Goal: Transaction & Acquisition: Purchase product/service

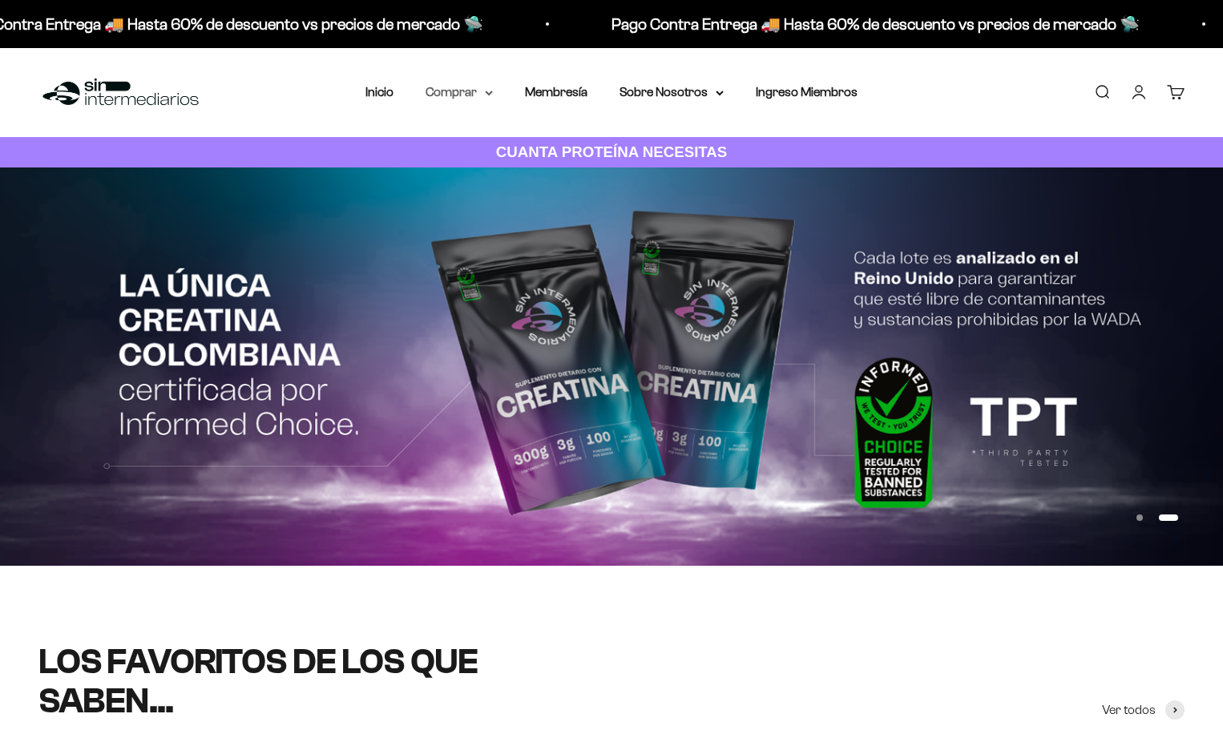
click at [477, 91] on summary "Comprar" at bounding box center [459, 92] width 67 height 21
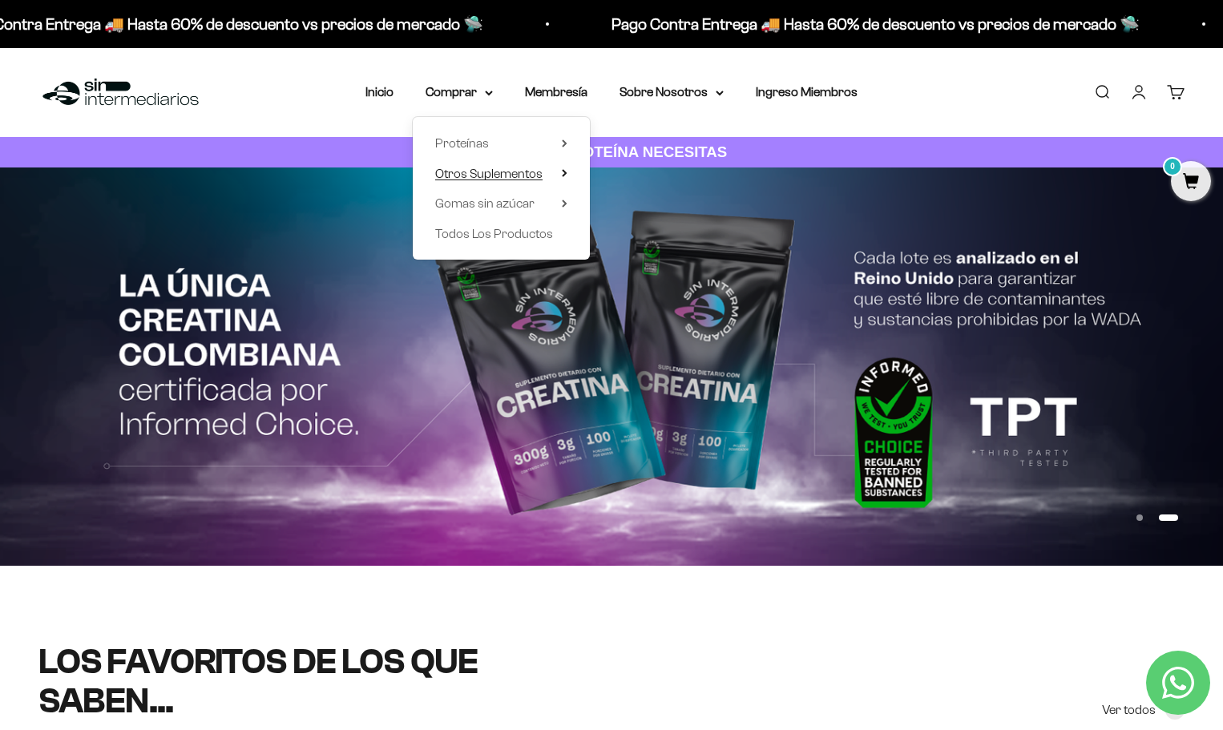
click at [556, 168] on summary "Otros Suplementos" at bounding box center [501, 174] width 132 height 21
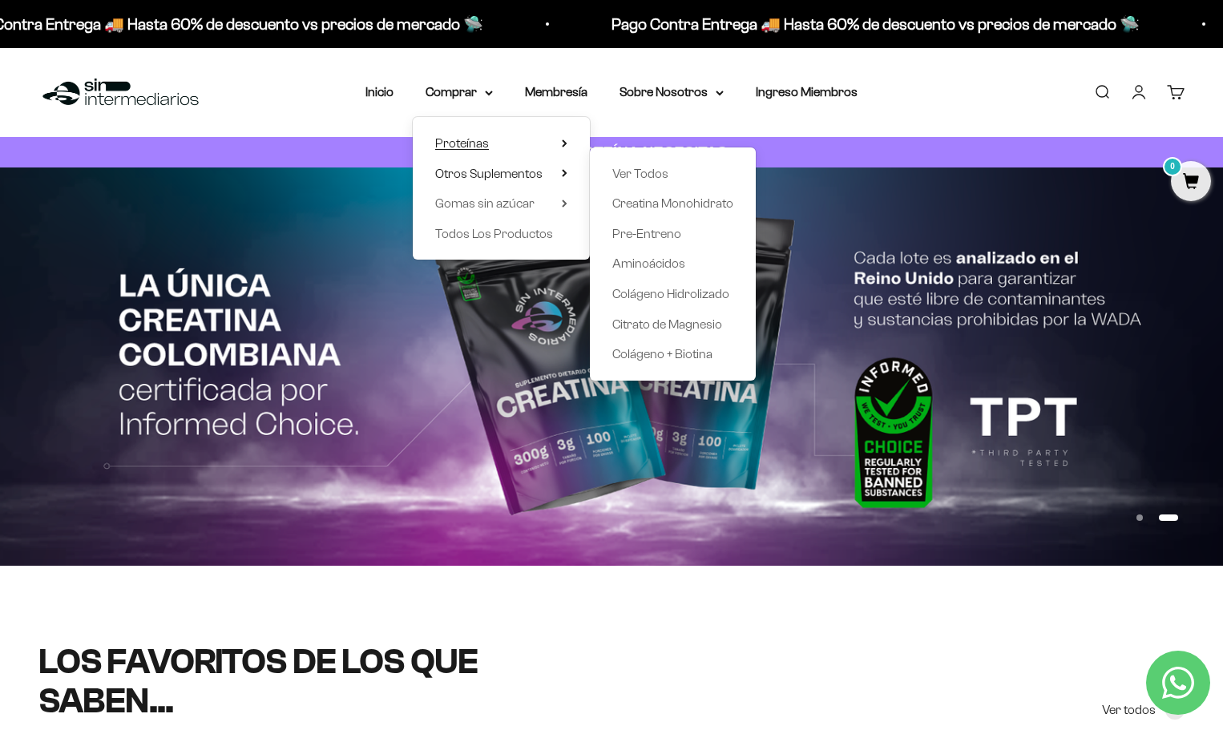
click at [561, 143] on summary "Proteínas" at bounding box center [501, 143] width 132 height 21
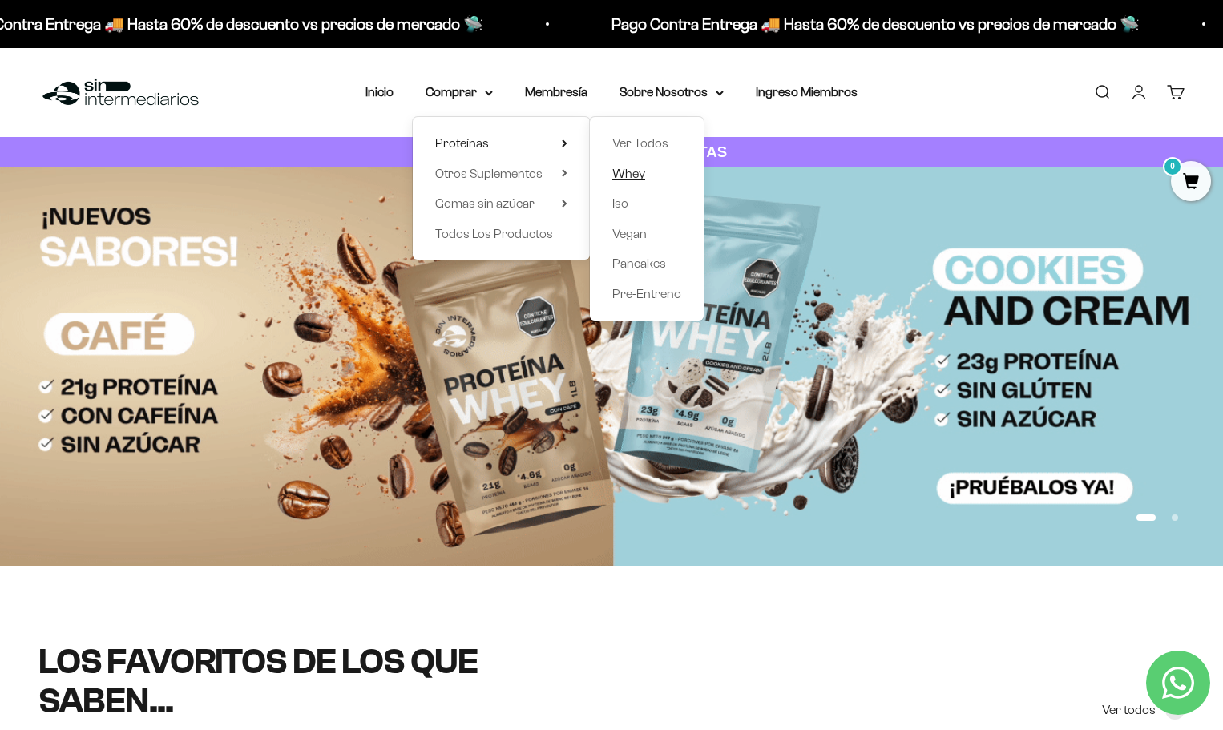
click at [629, 177] on span "Whey" at bounding box center [628, 174] width 33 height 14
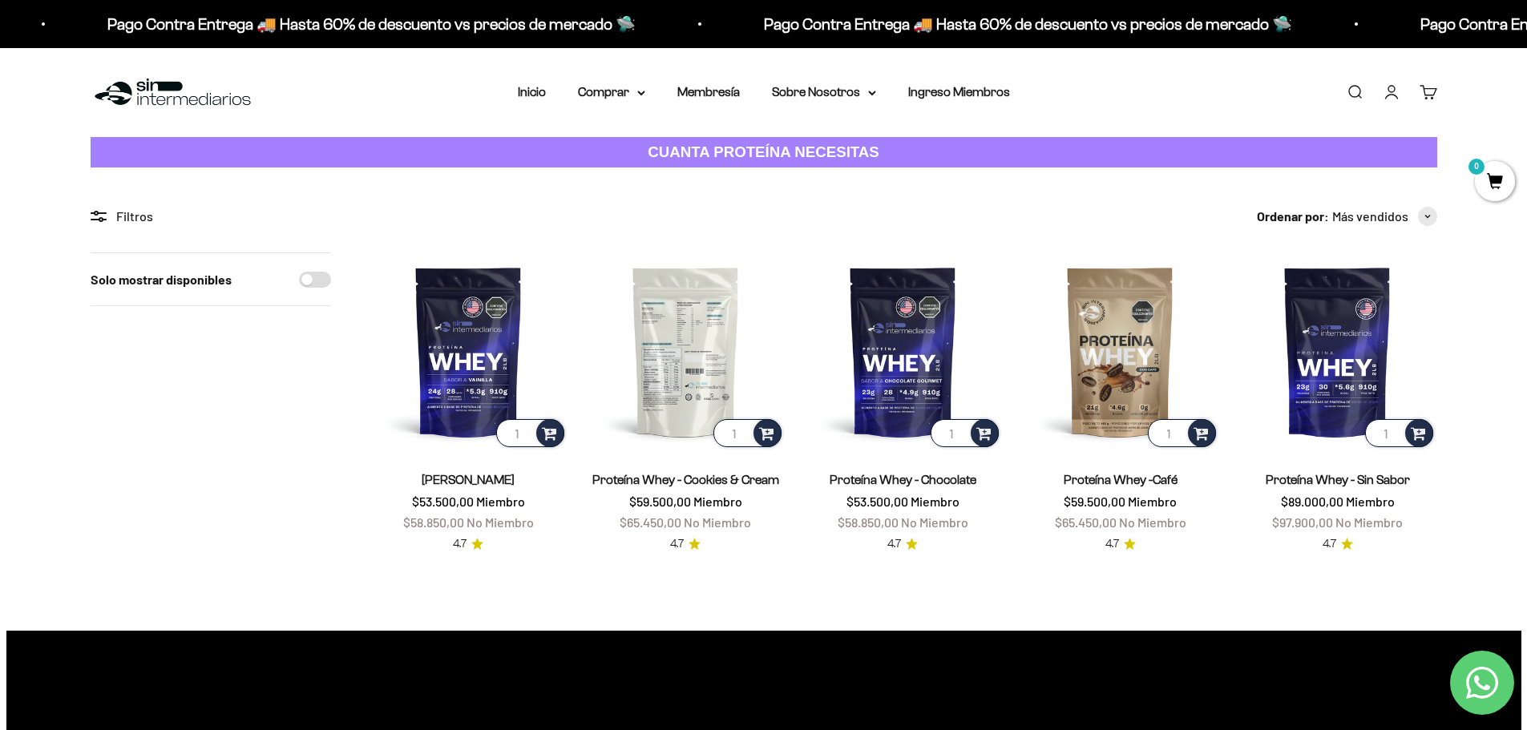
click at [675, 337] on img at bounding box center [686, 352] width 198 height 198
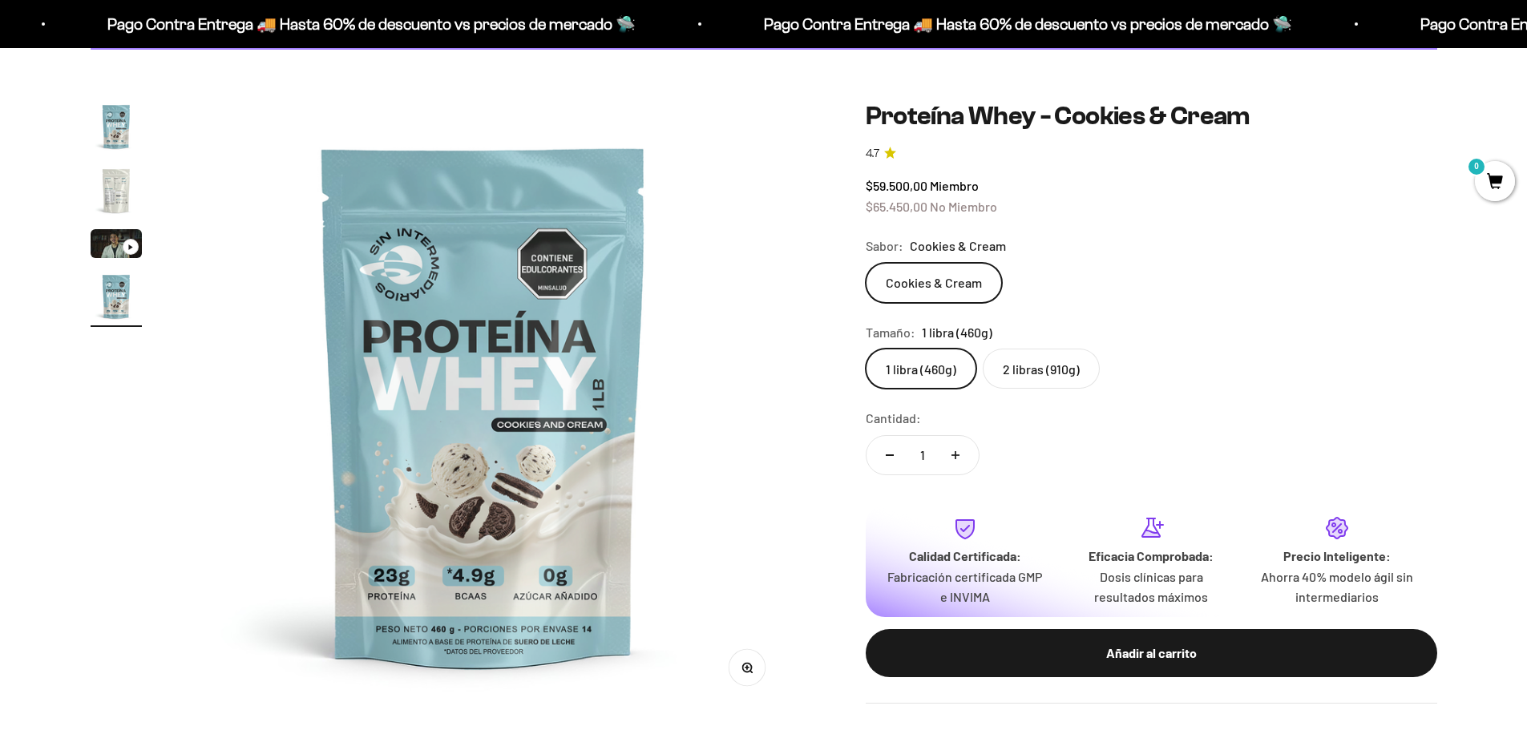
scroll to position [160, 0]
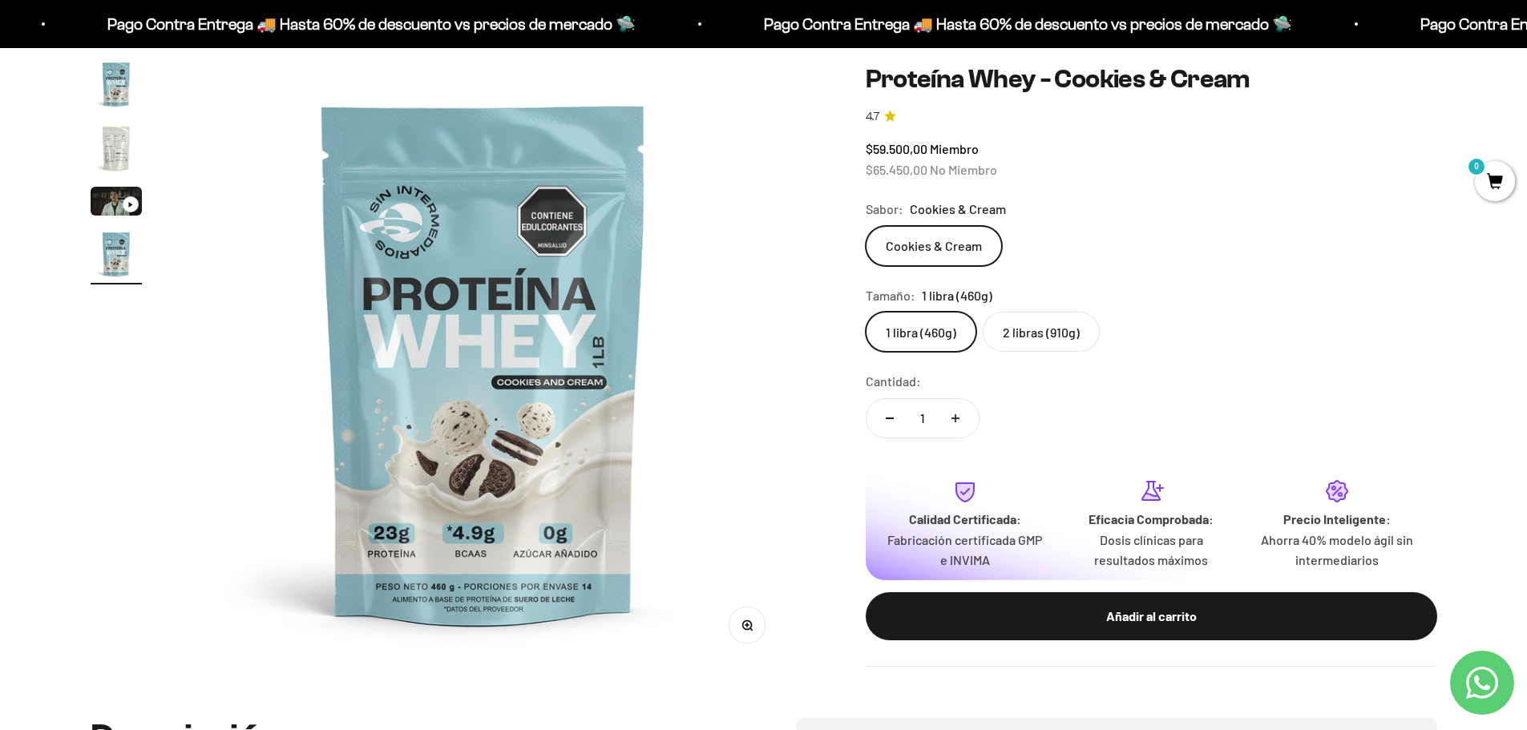
click at [1044, 333] on label "2 libras (910g)" at bounding box center [1041, 332] width 117 height 40
click at [866, 312] on input "2 libras (910g)" at bounding box center [865, 311] width 1 height 1
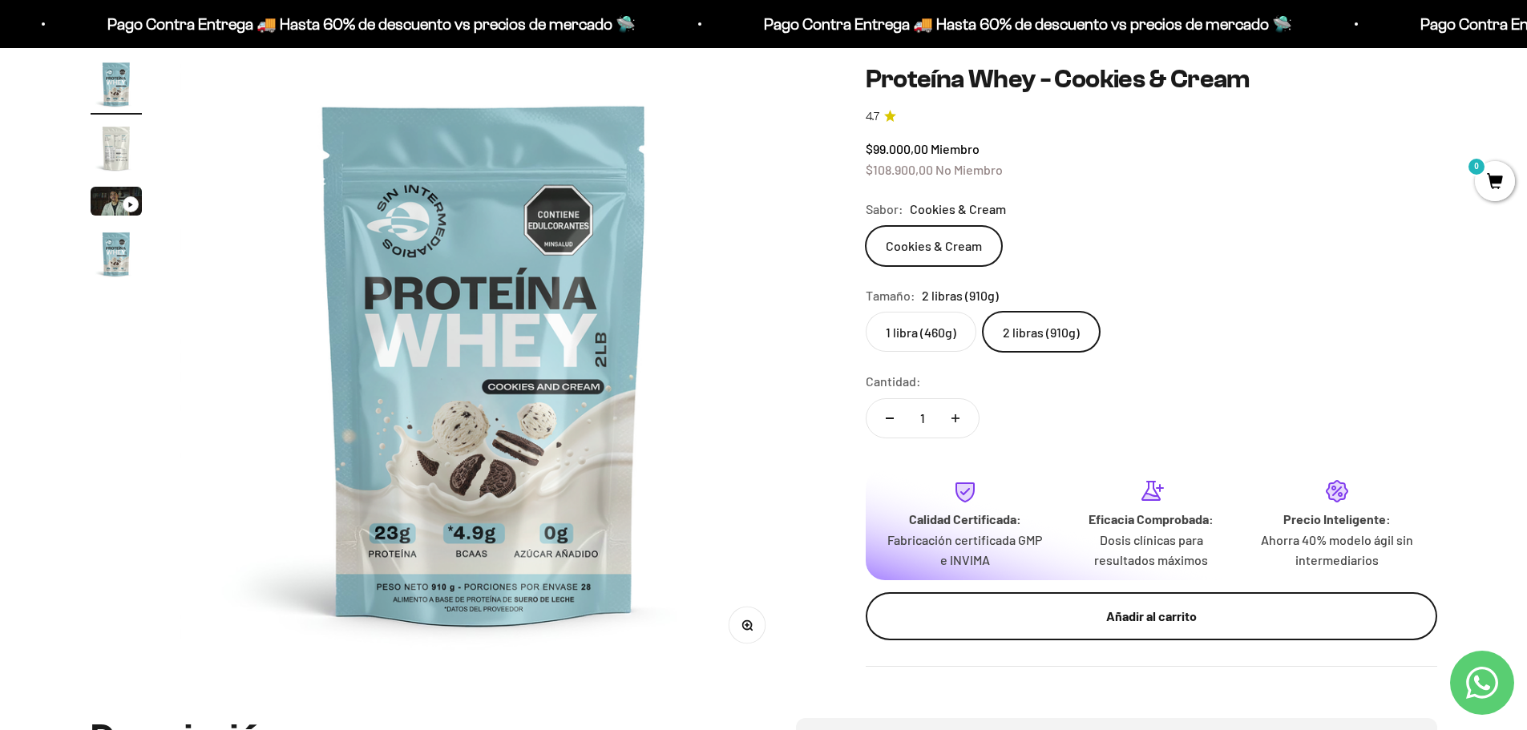
click at [1187, 620] on div "Añadir al carrito" at bounding box center [1151, 616] width 507 height 21
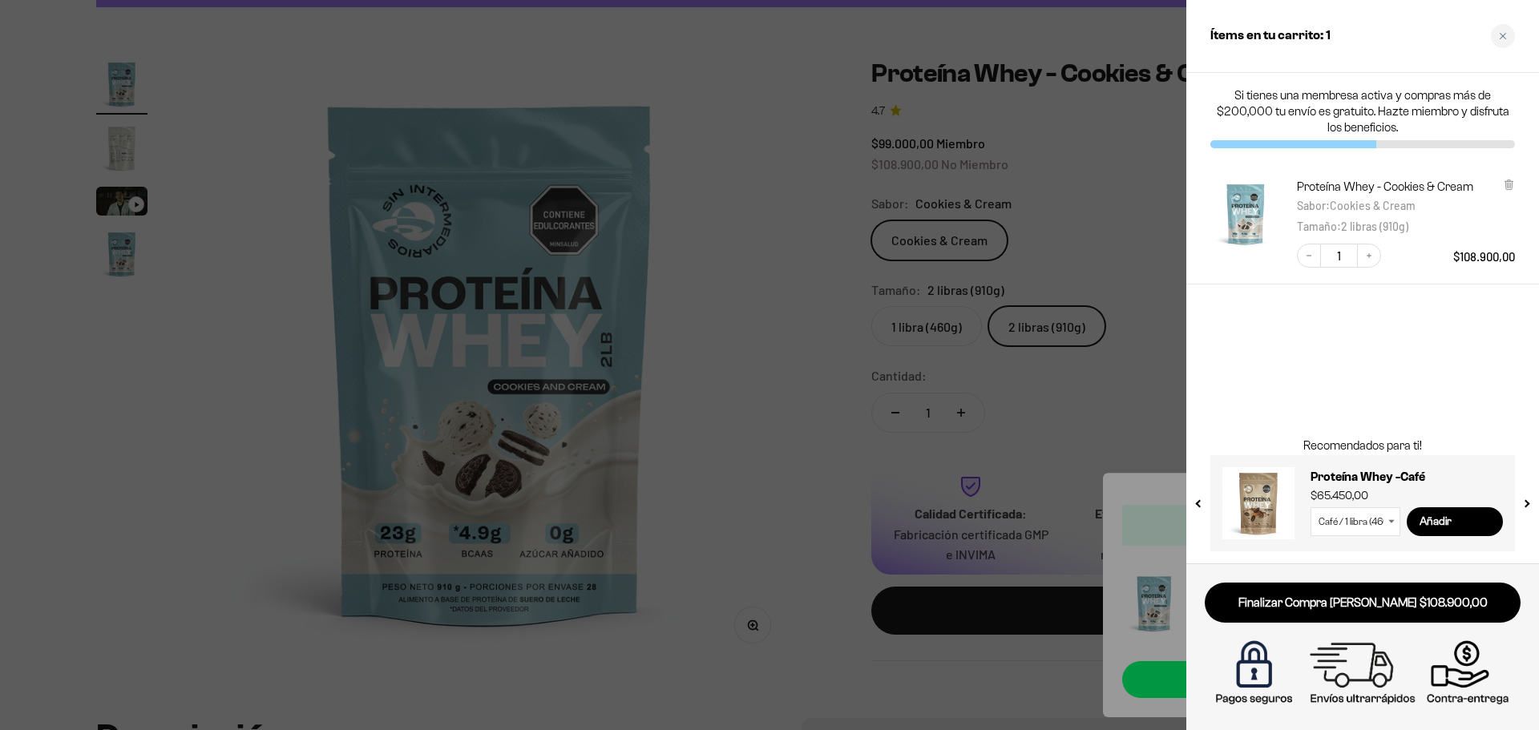
click at [1387, 520] on select "Café / 1 libra (460g) Café / 2 libras (910g)" at bounding box center [1356, 521] width 90 height 29
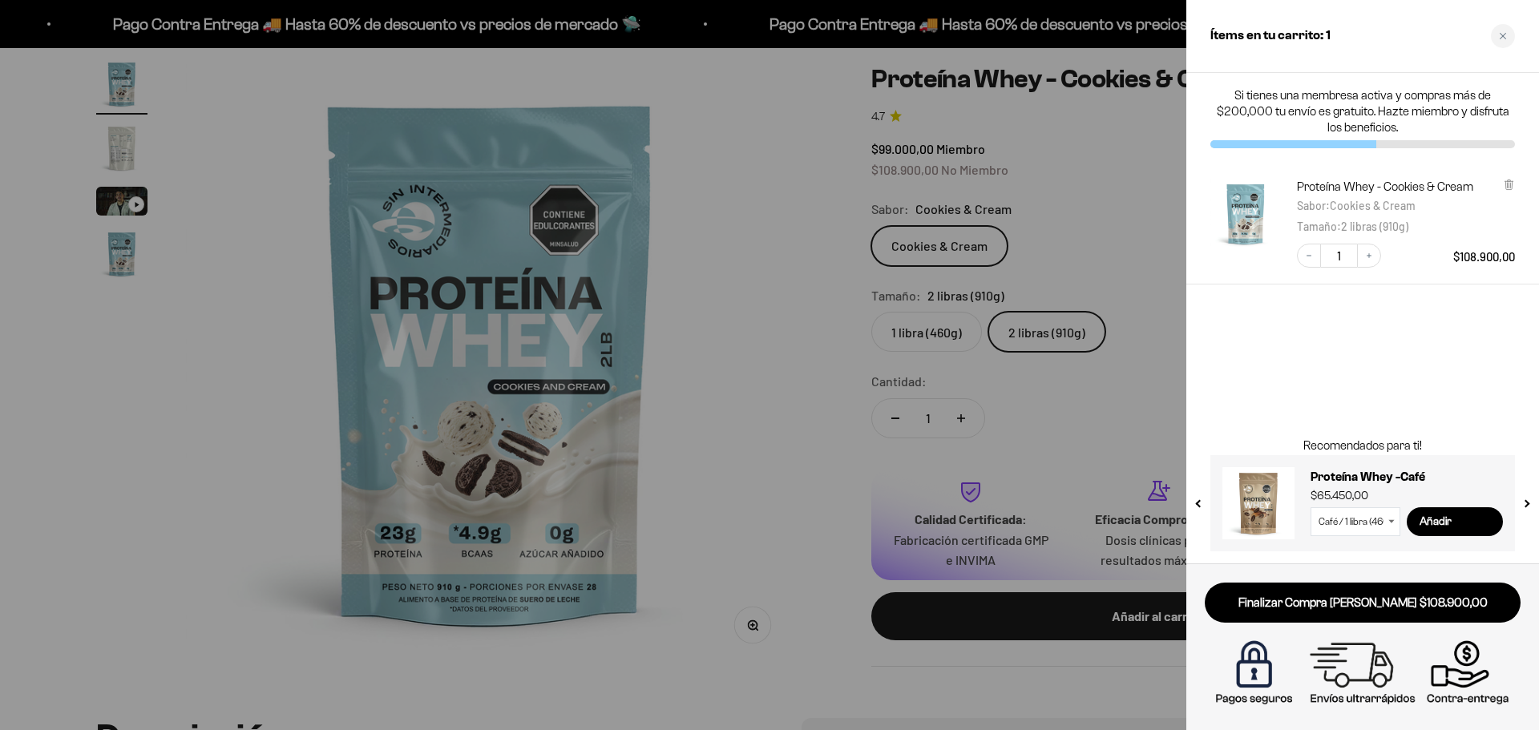
click at [1381, 524] on select "Café / 1 libra (460g) Café / 2 libras (910g)" at bounding box center [1356, 521] width 90 height 29
click at [1311, 507] on select "Café / 1 libra (460g) Café / 2 libras (910g)" at bounding box center [1356, 521] width 90 height 29
click at [1459, 524] on input "Añadir" at bounding box center [1455, 521] width 96 height 29
select select "42652942205137"
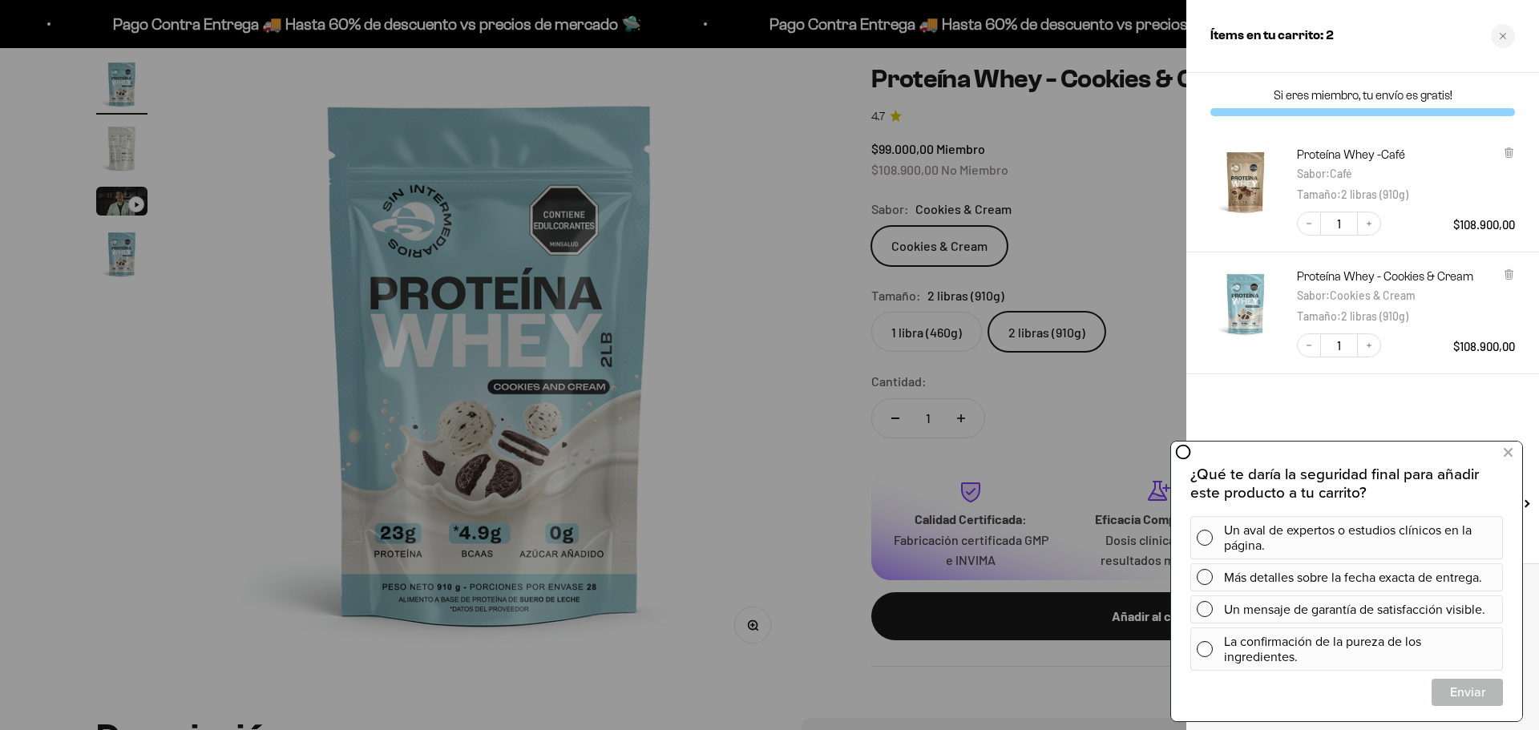
click at [1369, 408] on div "Si eres miembro, tu envío es gratis! Proteína Whey -Café Sabor : Café Tamaño : …" at bounding box center [1362, 318] width 353 height 491
click at [1208, 648] on span at bounding box center [1205, 649] width 16 height 16
click at [1476, 695] on span "Cerrar" at bounding box center [1467, 692] width 70 height 28
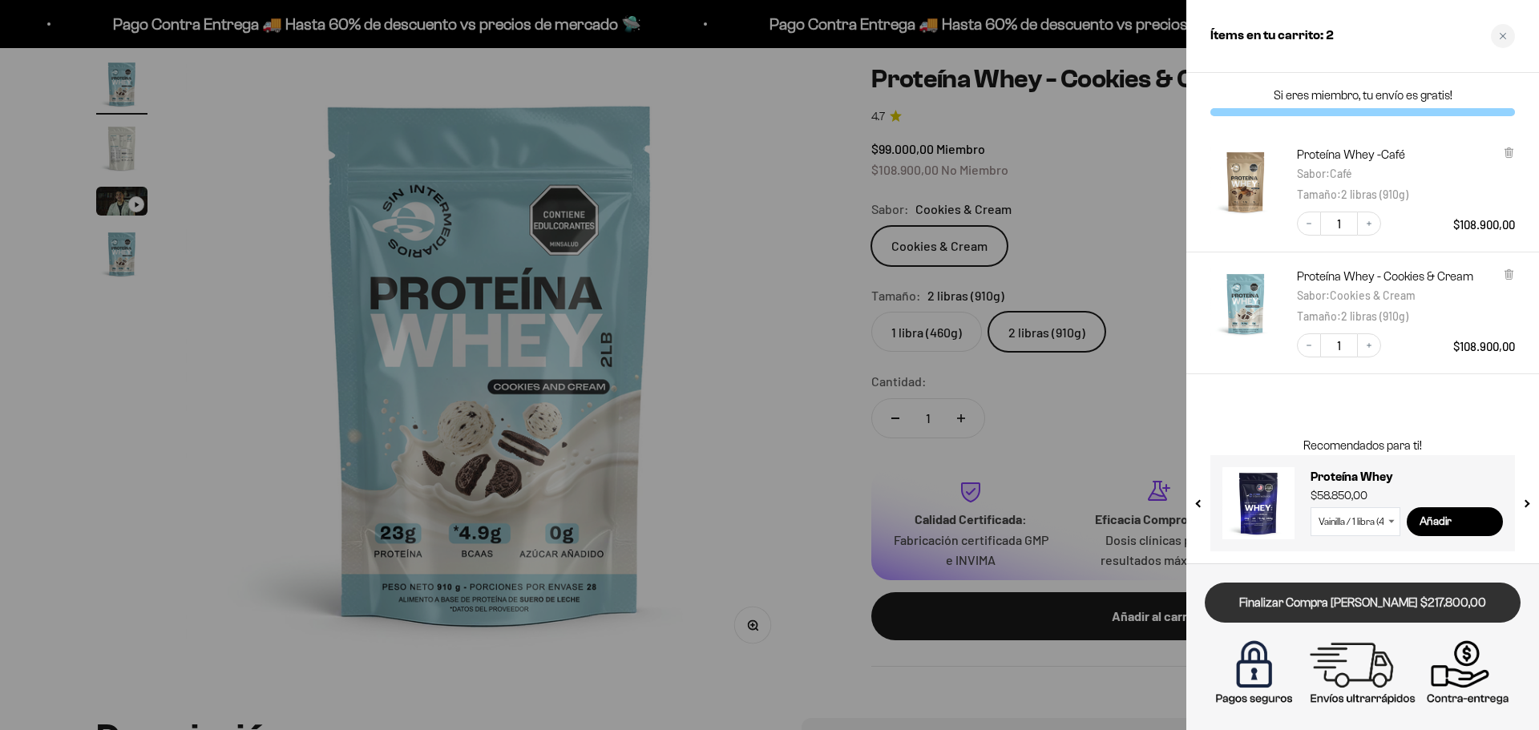
click at [1431, 605] on link "Finalizar Compra [PERSON_NAME] $217.800,00" at bounding box center [1363, 603] width 316 height 41
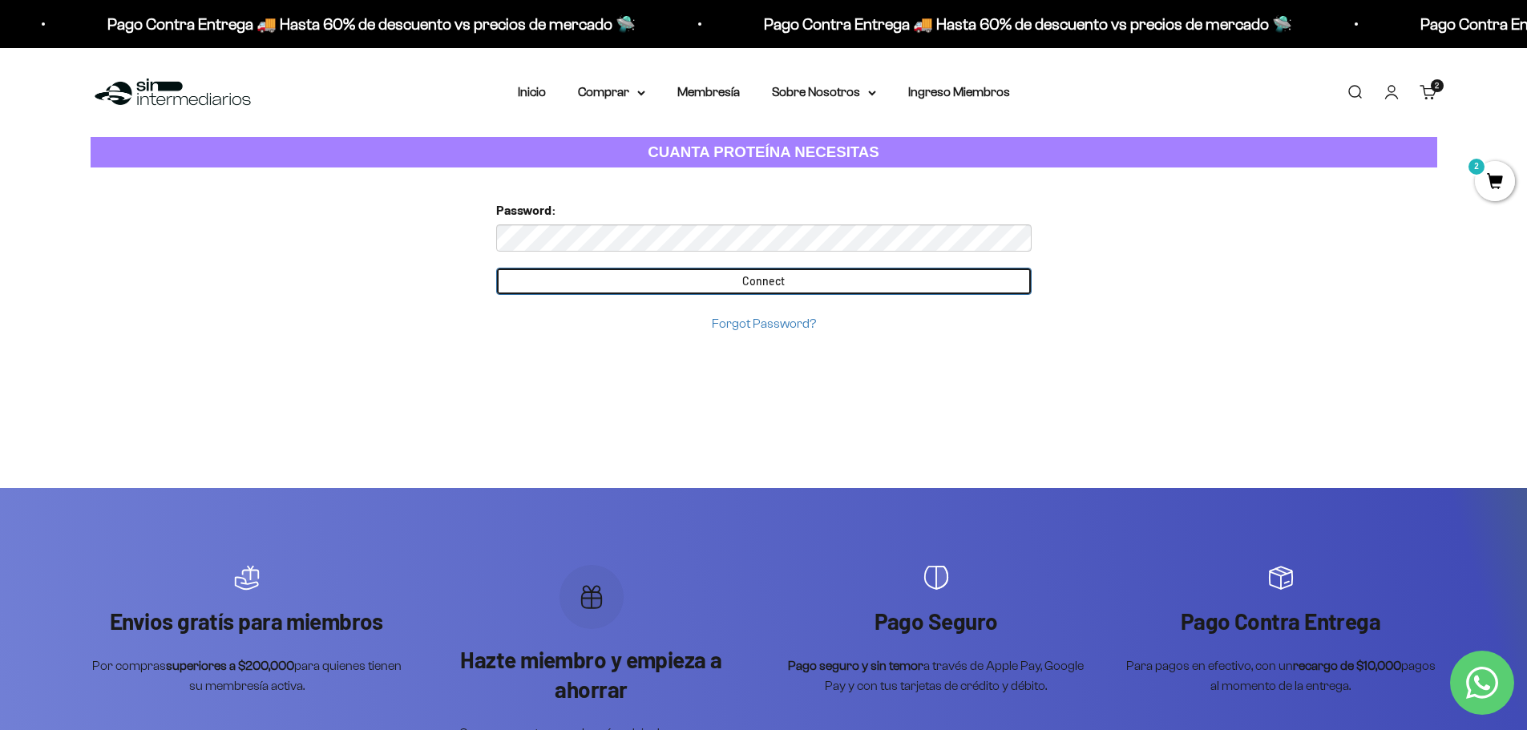
click at [803, 283] on input "Connect" at bounding box center [763, 281] width 535 height 27
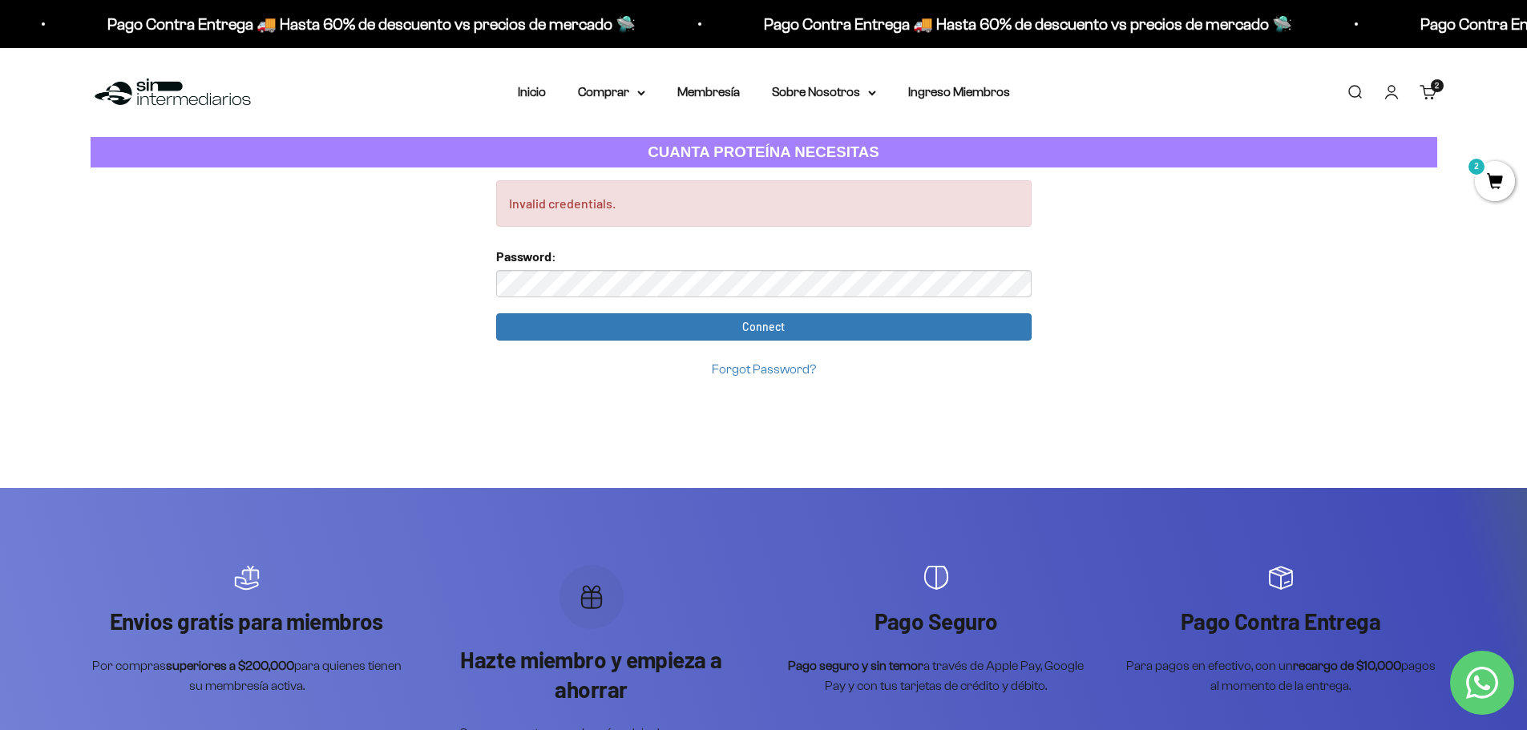
click at [1389, 89] on link "Iniciar sesión" at bounding box center [1392, 92] width 18 height 18
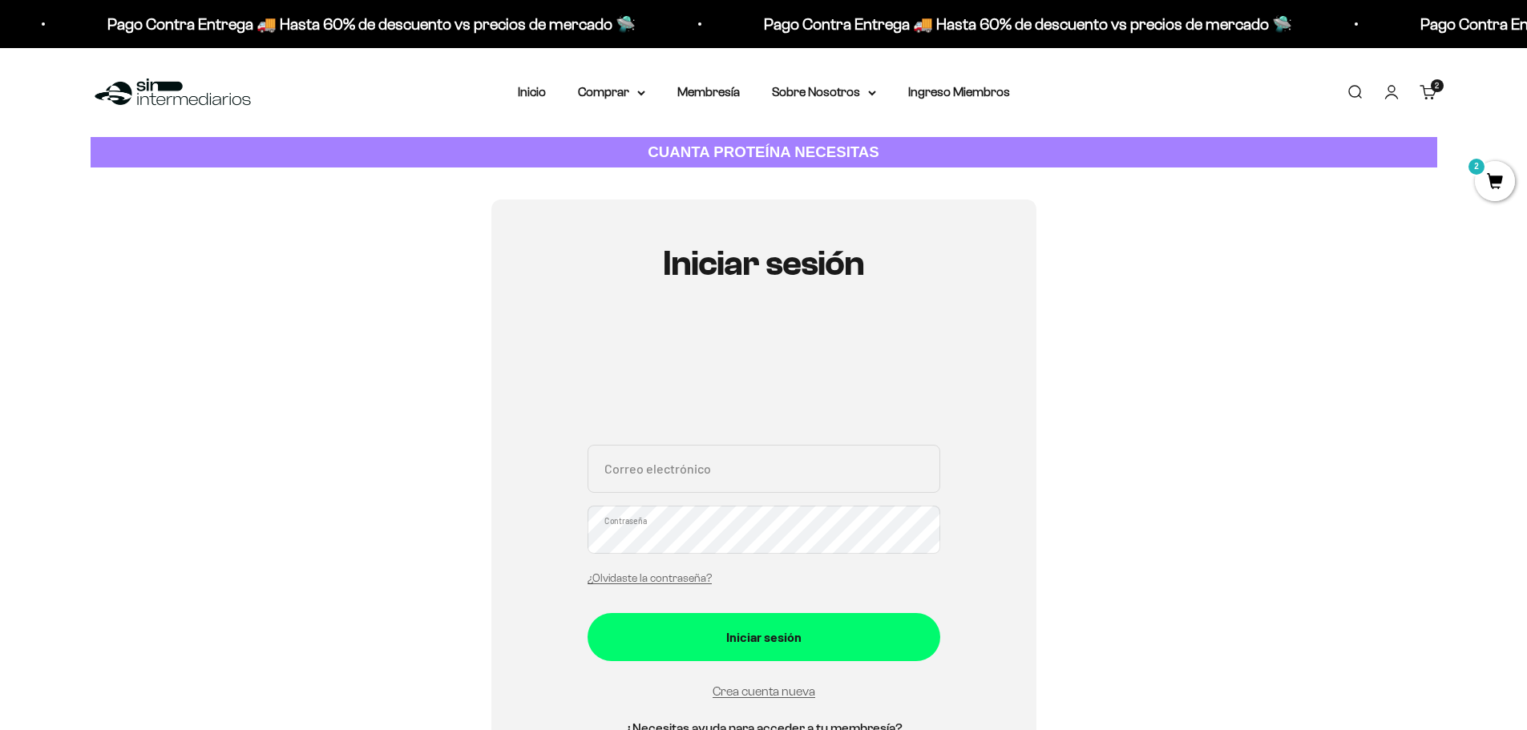
type input "jcpatino4@gmail.com"
click at [1041, 556] on div "Iniciar sesión jcpatino4@gmail.com Correo electrónico Contraseña ¿Olvidaste la …" at bounding box center [764, 510] width 1347 height 620
click at [0, 527] on section "Iniciar sesión jcpatino4@gmail.com Correo electrónico Contraseña ¿Olvidaste la …" at bounding box center [763, 510] width 1527 height 685
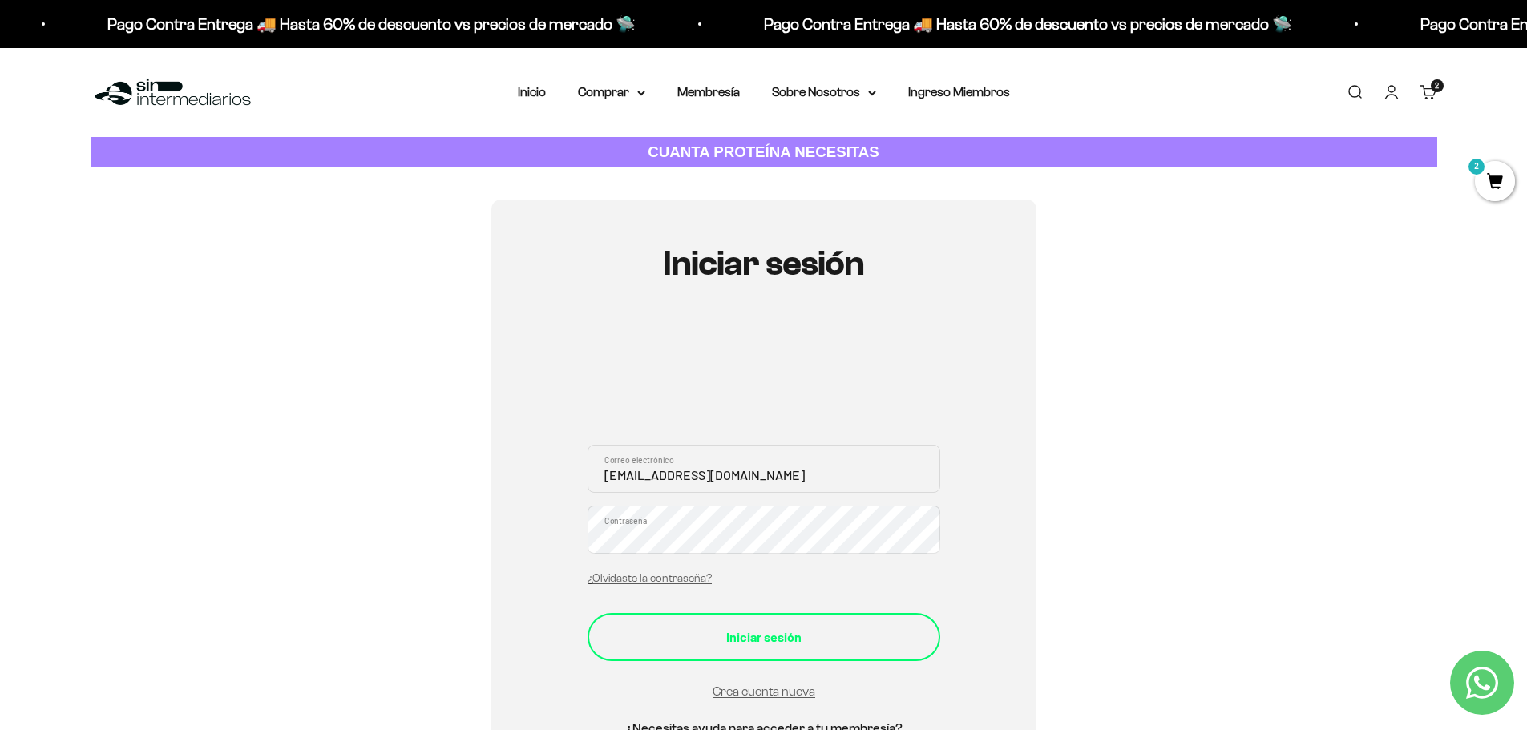
click at [875, 634] on div "Iniciar sesión" at bounding box center [764, 637] width 289 height 21
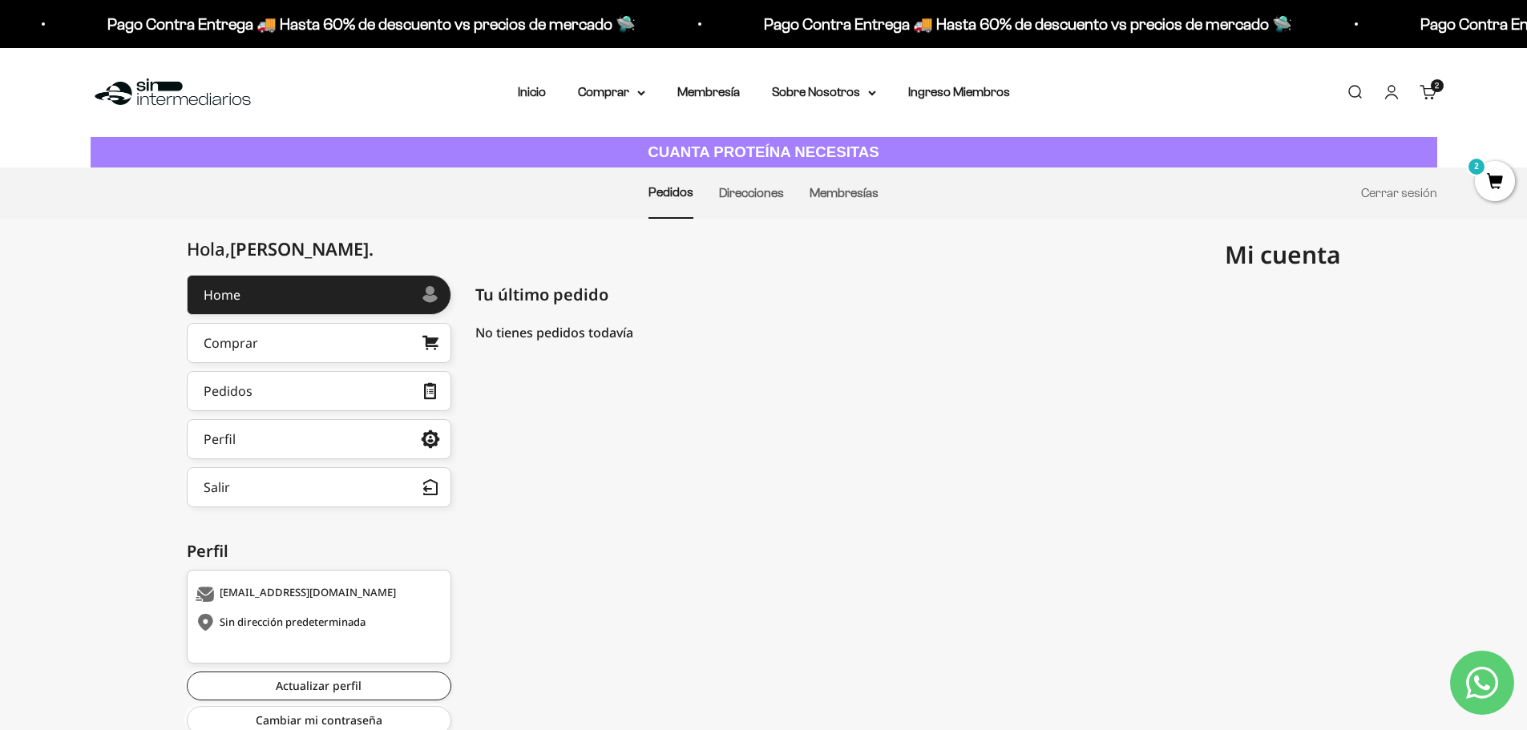
click at [855, 285] on div "Tu último pedido Pedidos" at bounding box center [908, 295] width 866 height 40
click at [859, 196] on link "Membresías" at bounding box center [844, 193] width 69 height 14
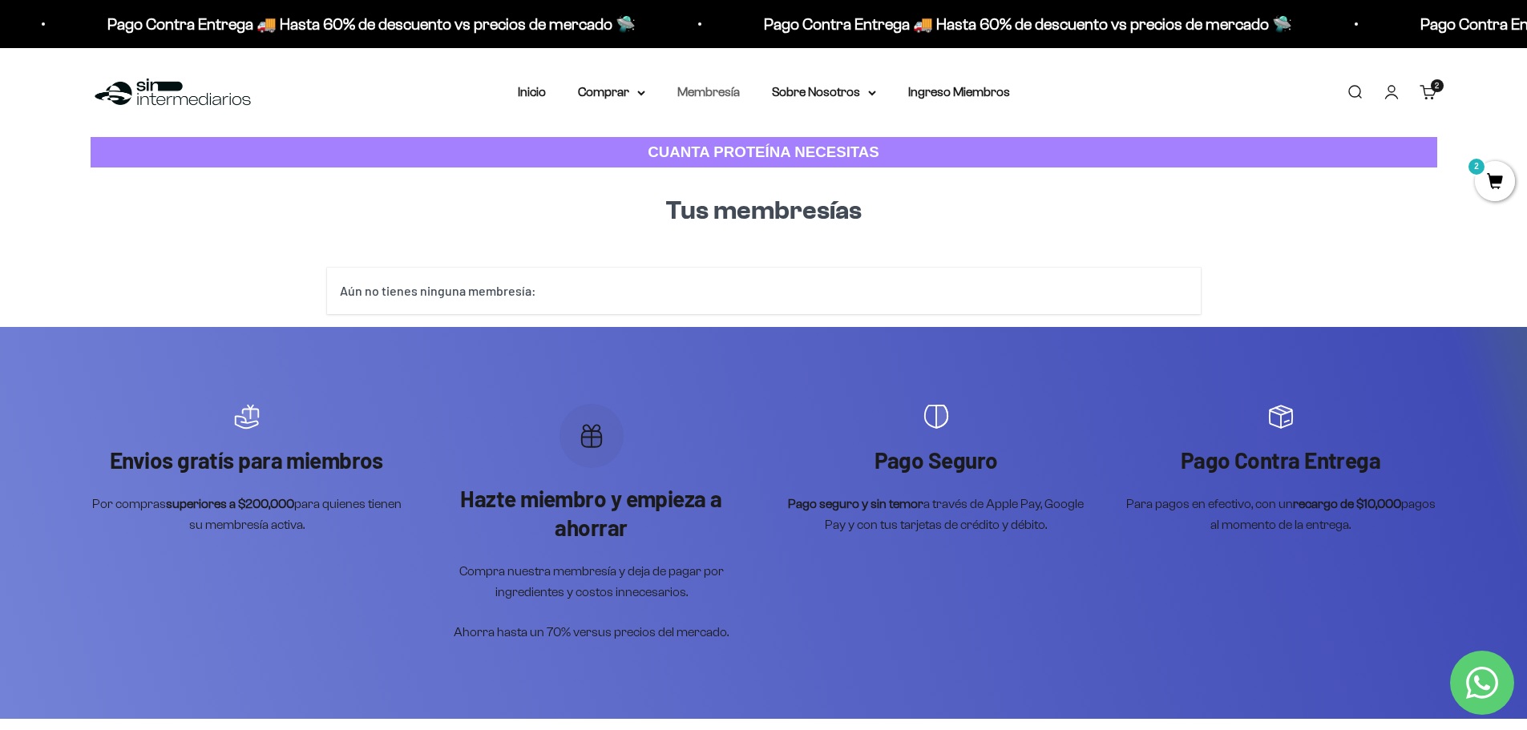
click at [718, 91] on link "Membresía" at bounding box center [708, 92] width 63 height 14
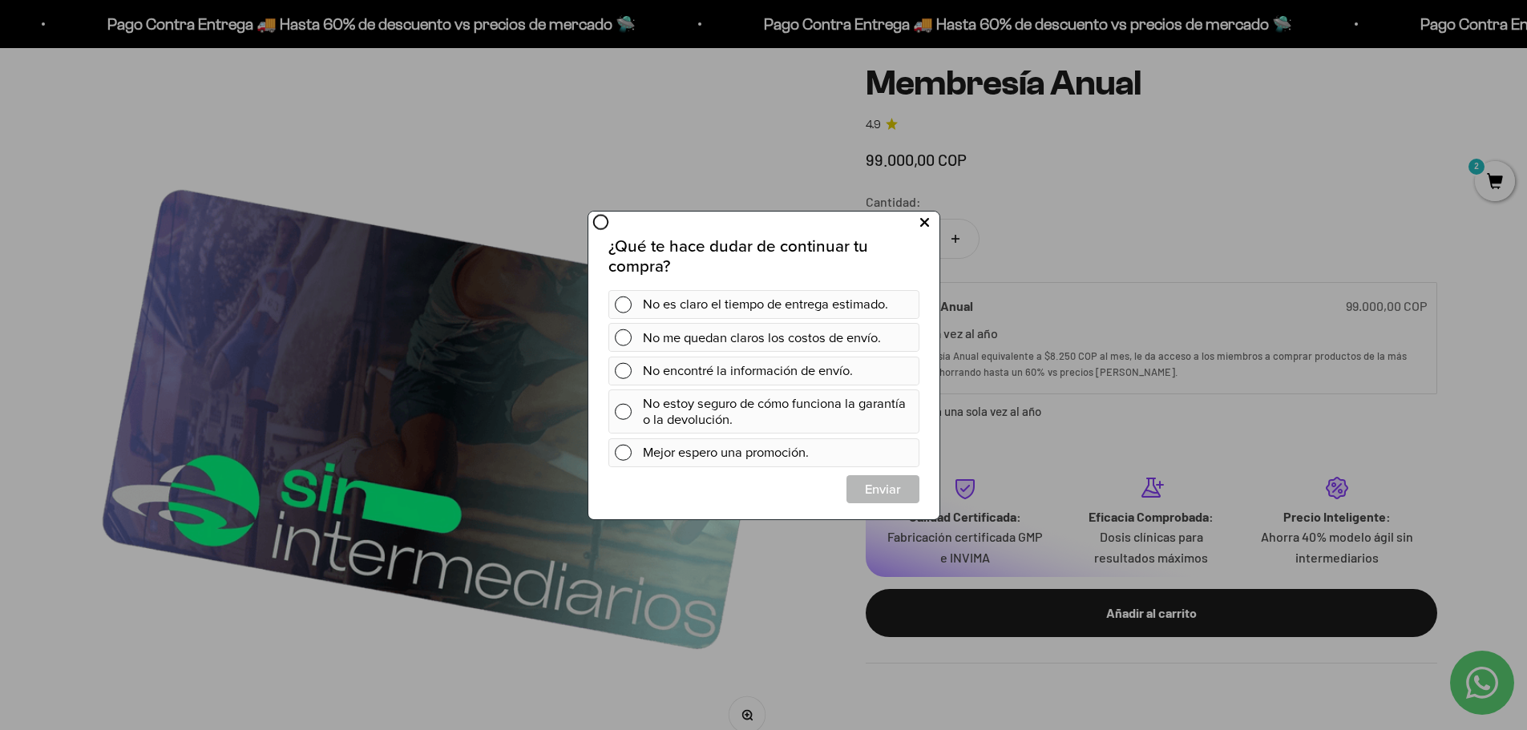
drag, startPoint x: 923, startPoint y: 215, endPoint x: 1527, endPoint y: 444, distance: 645.7
click at [923, 215] on icon at bounding box center [923, 223] width 9 height 22
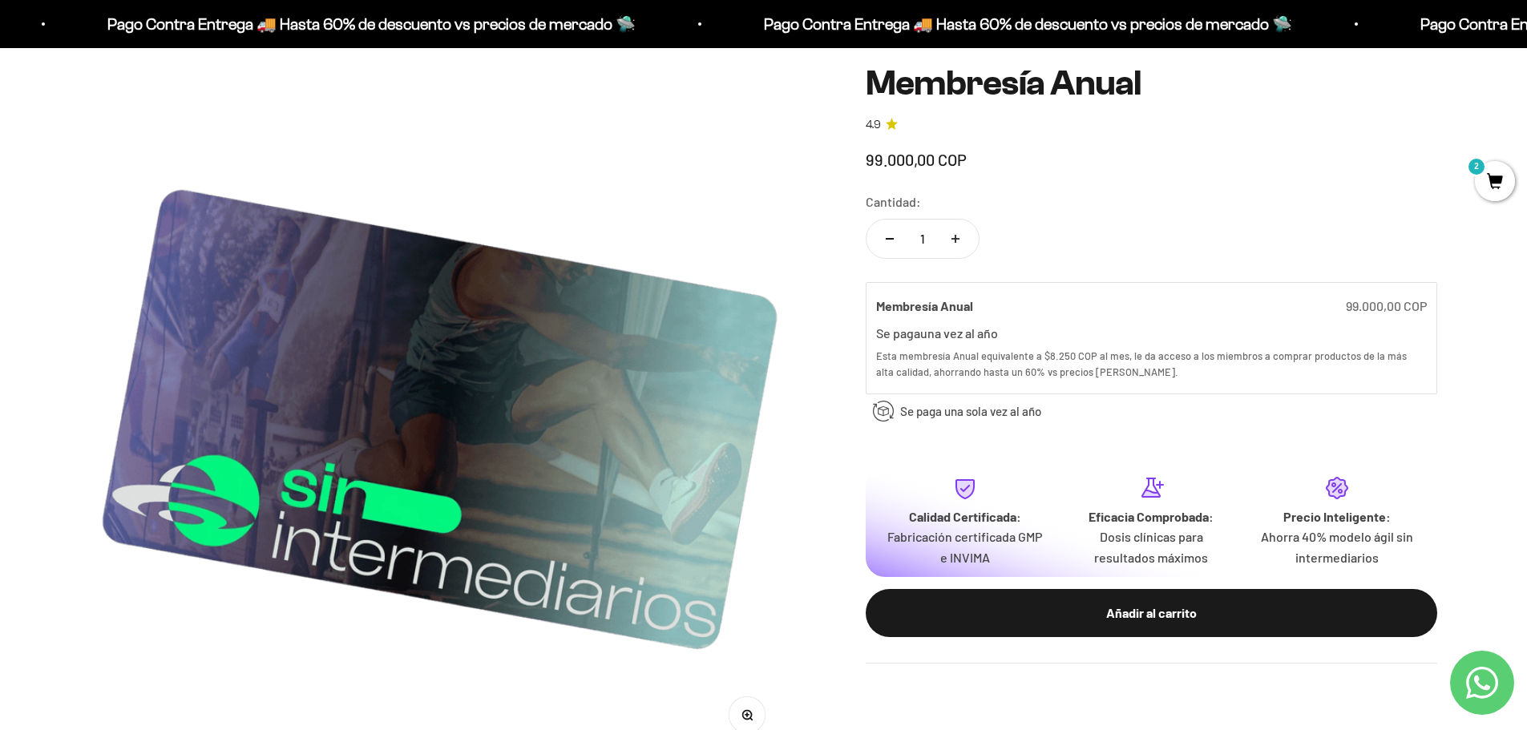
click at [1503, 173] on span "2" at bounding box center [1495, 181] width 40 height 40
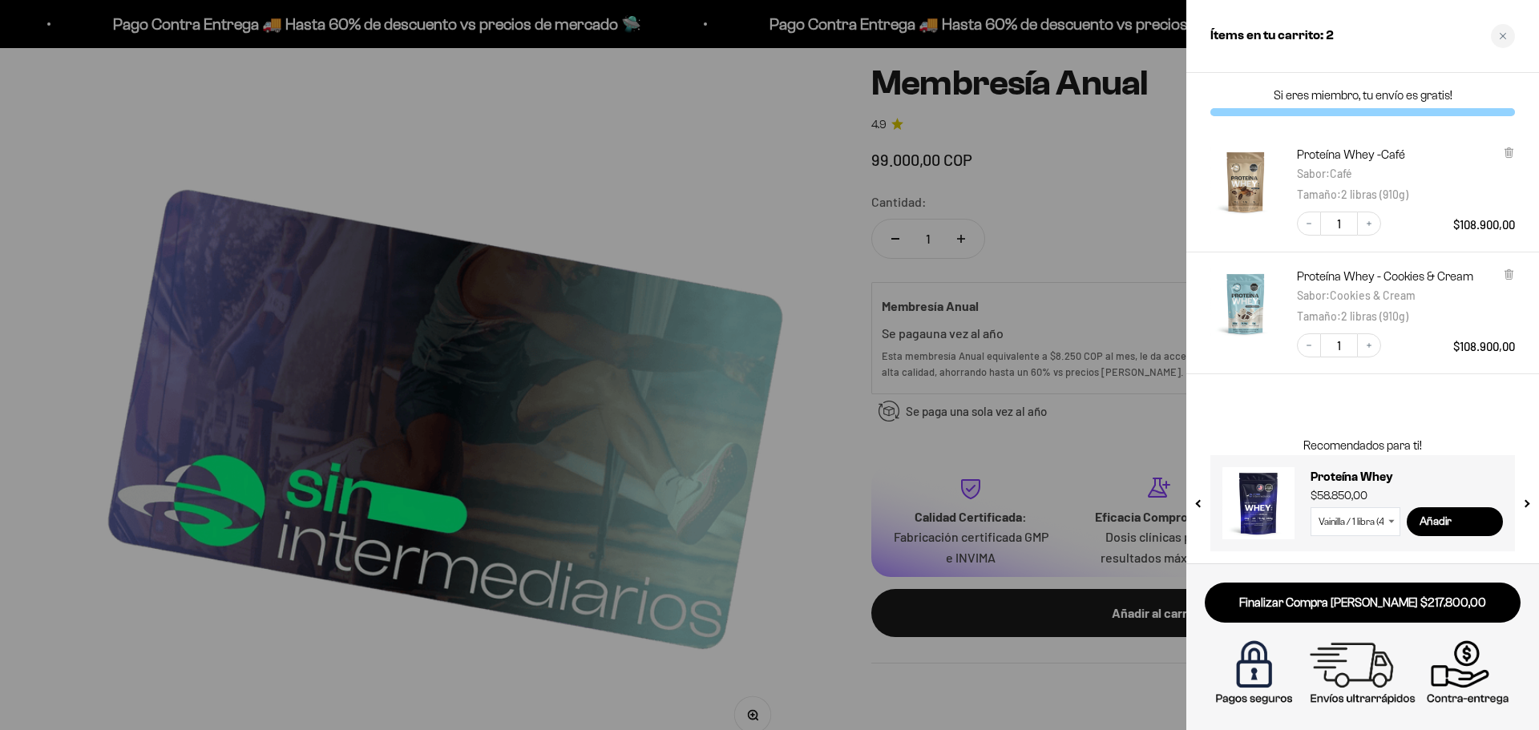
click at [737, 172] on div at bounding box center [769, 365] width 1539 height 730
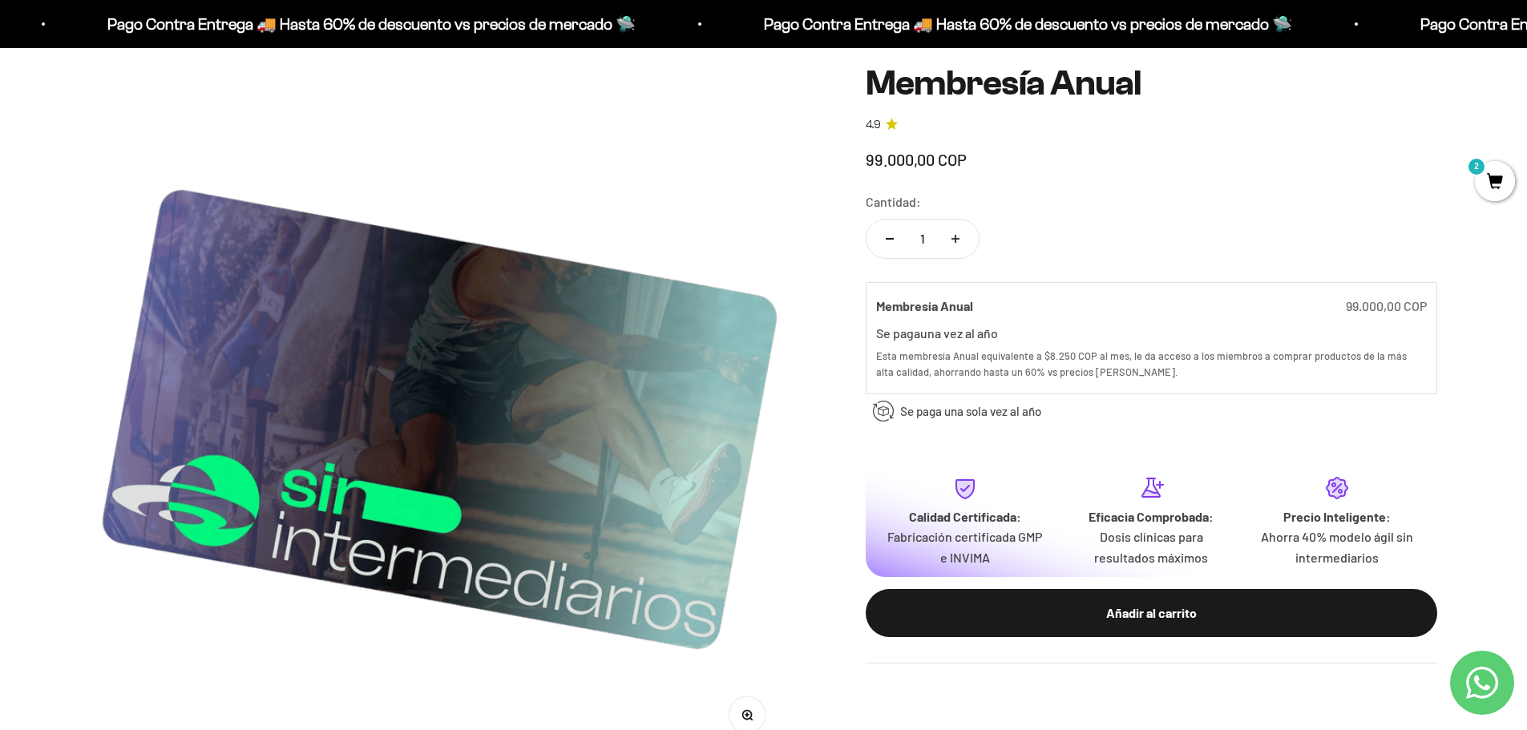
click at [660, 144] on img at bounding box center [440, 408] width 698 height 698
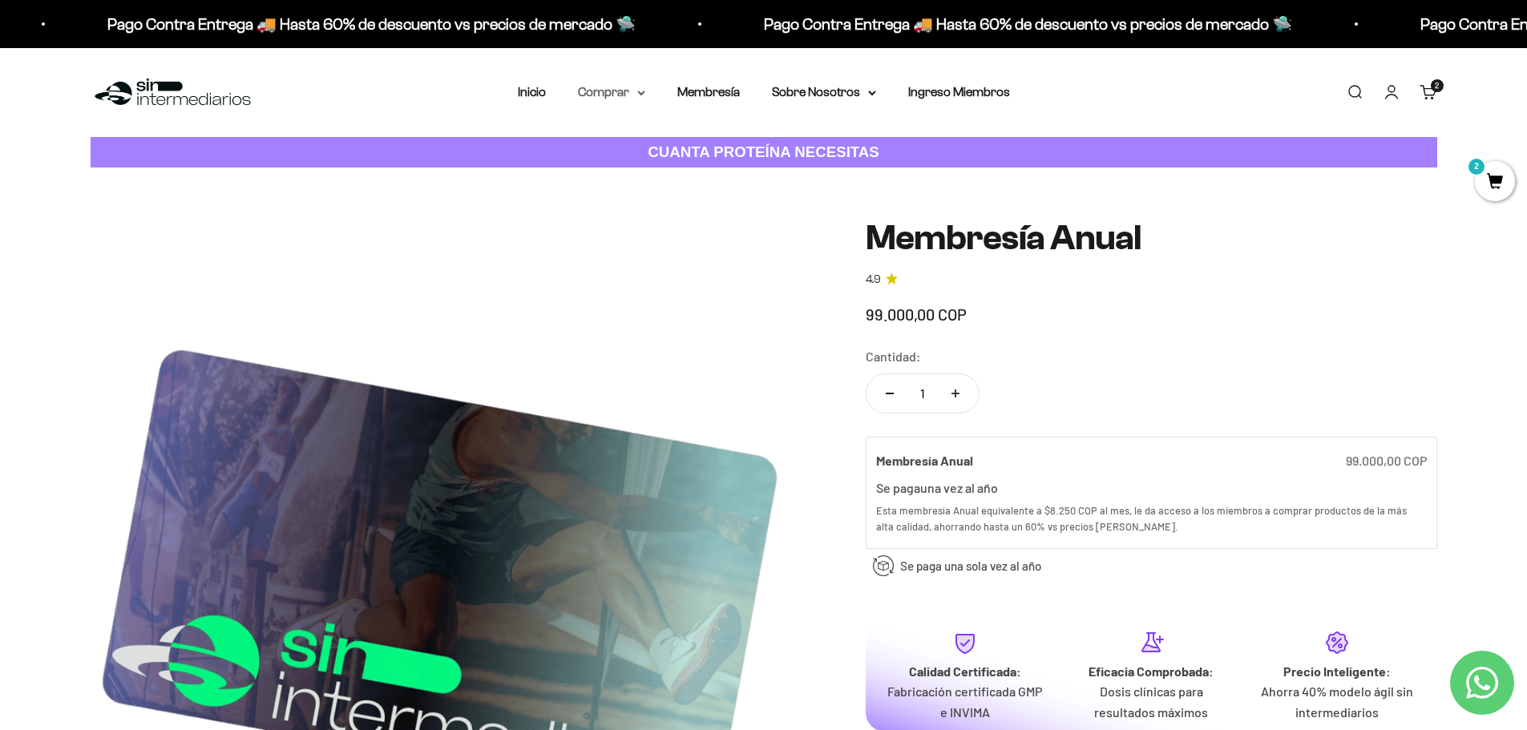
click at [630, 91] on summary "Comprar" at bounding box center [611, 92] width 67 height 21
click at [715, 143] on icon at bounding box center [717, 143] width 6 height 8
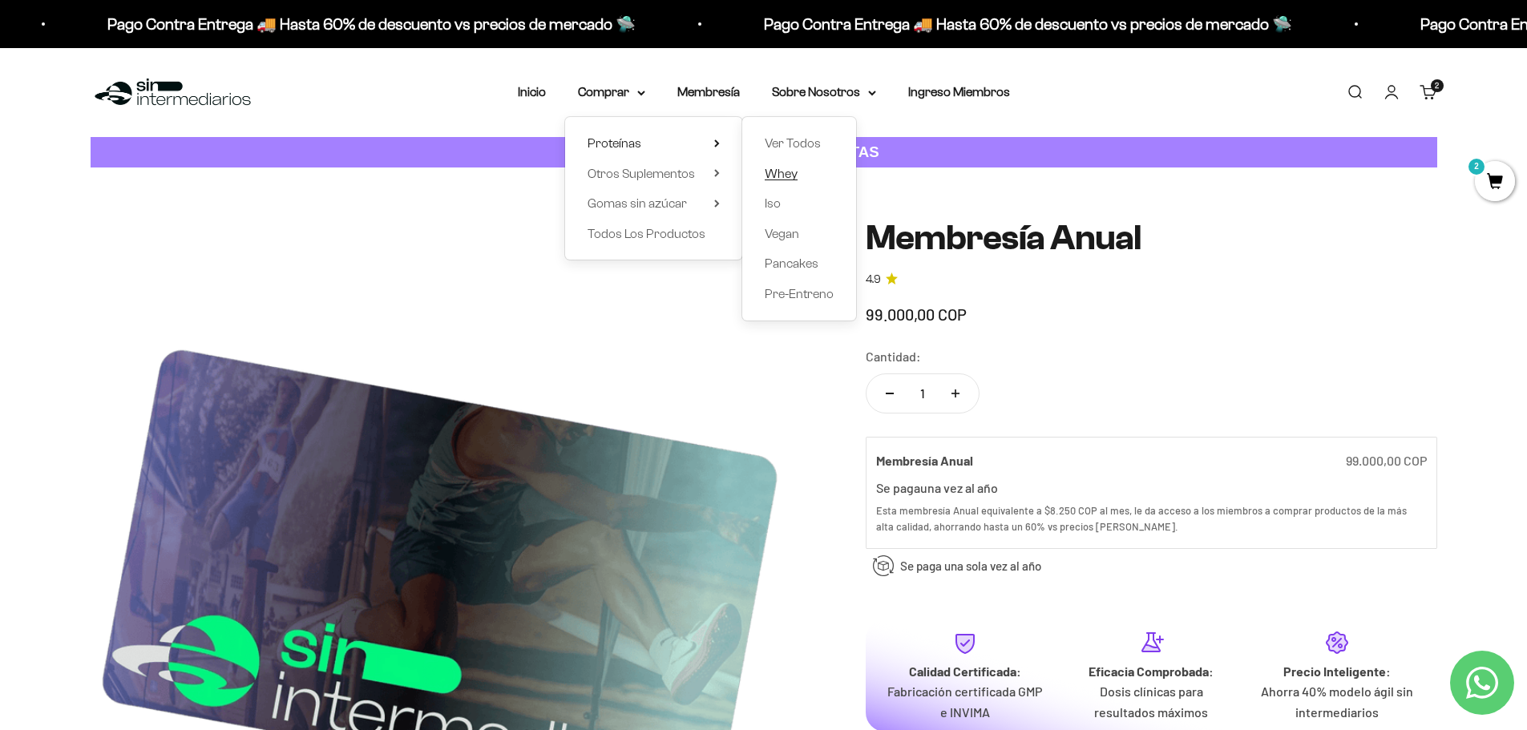
click at [788, 177] on span "Whey" at bounding box center [781, 174] width 33 height 14
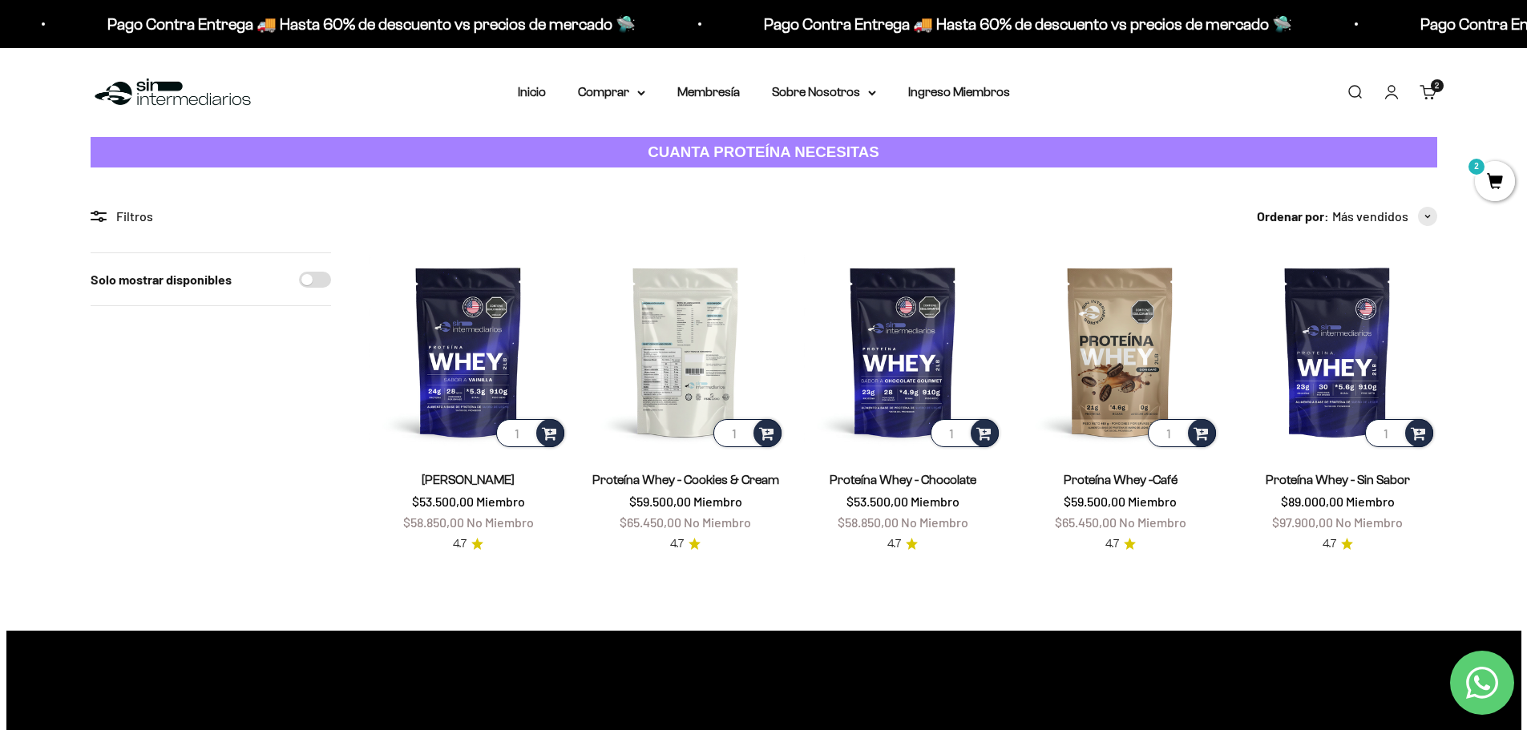
click at [667, 353] on img at bounding box center [686, 352] width 198 height 198
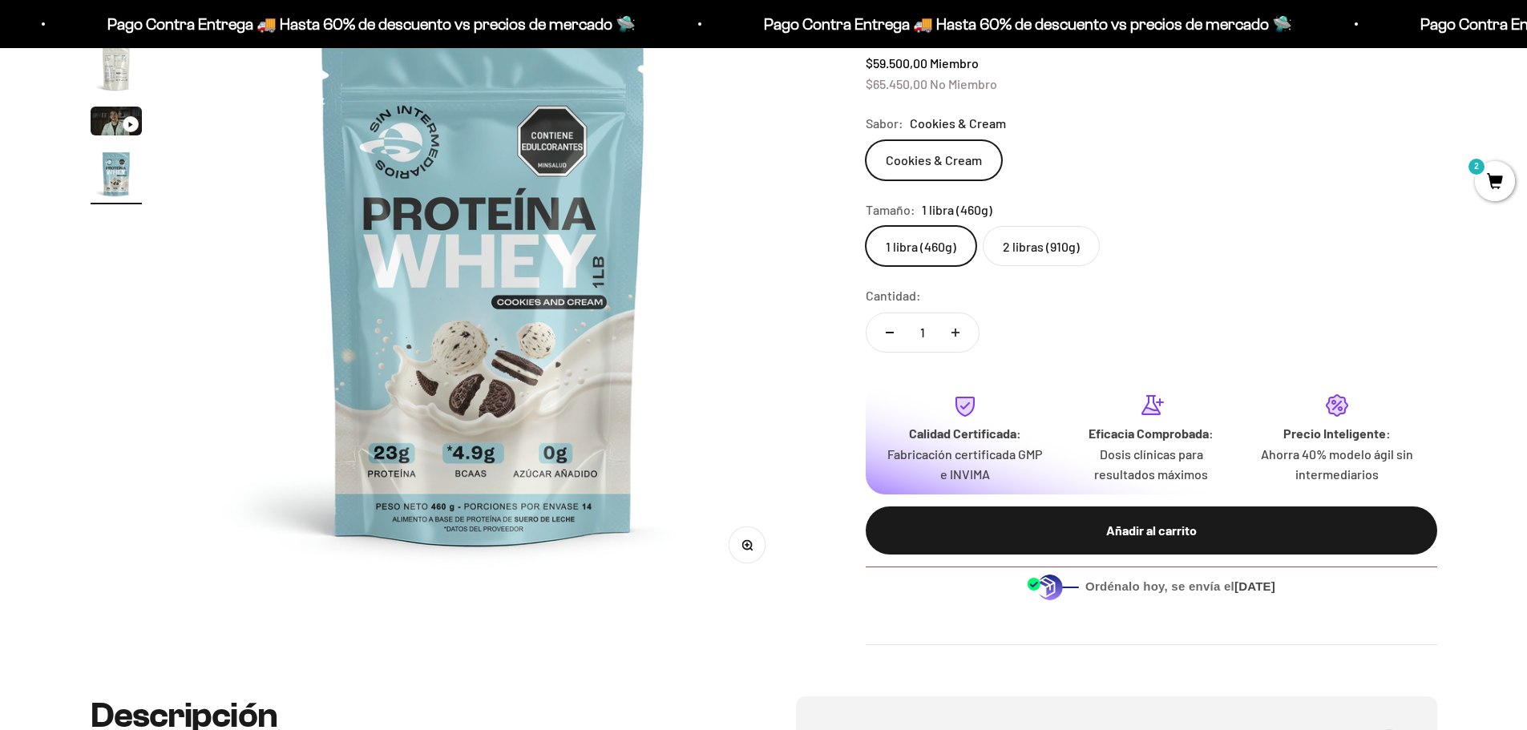
scroll to position [160, 0]
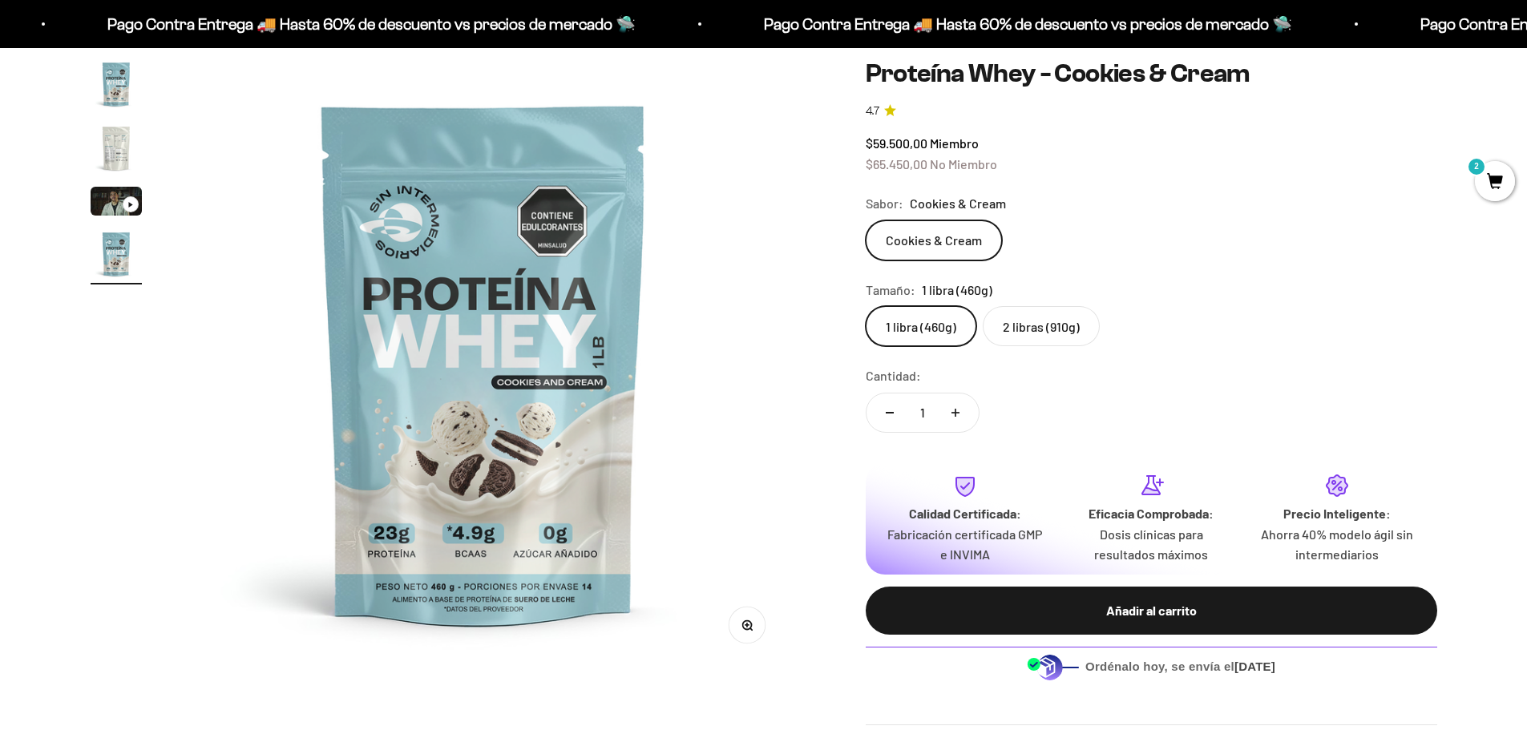
click at [1038, 321] on label "2 libras (910g)" at bounding box center [1041, 326] width 117 height 40
click at [866, 306] on input "2 libras (910g)" at bounding box center [865, 305] width 1 height 1
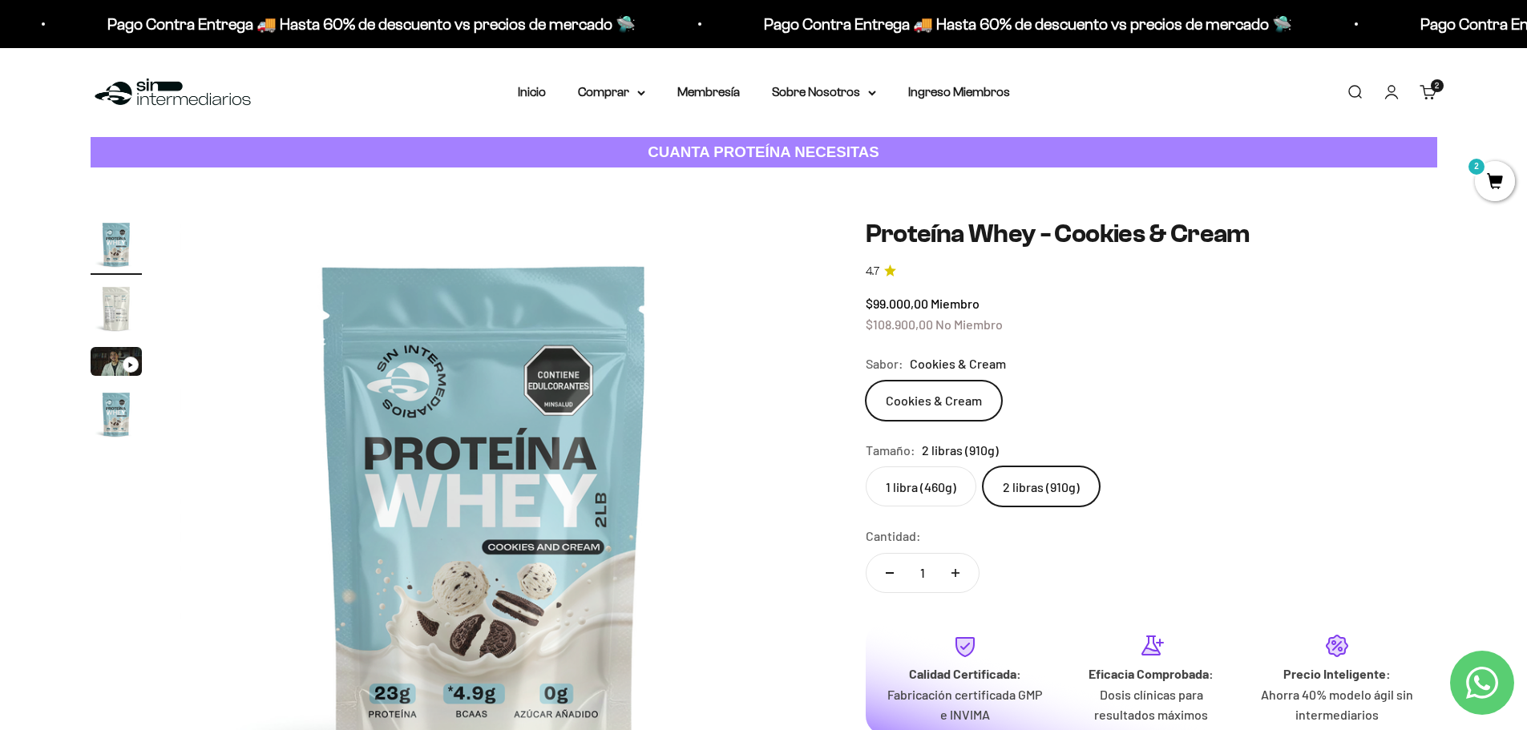
click at [1484, 177] on span "2" at bounding box center [1495, 181] width 40 height 40
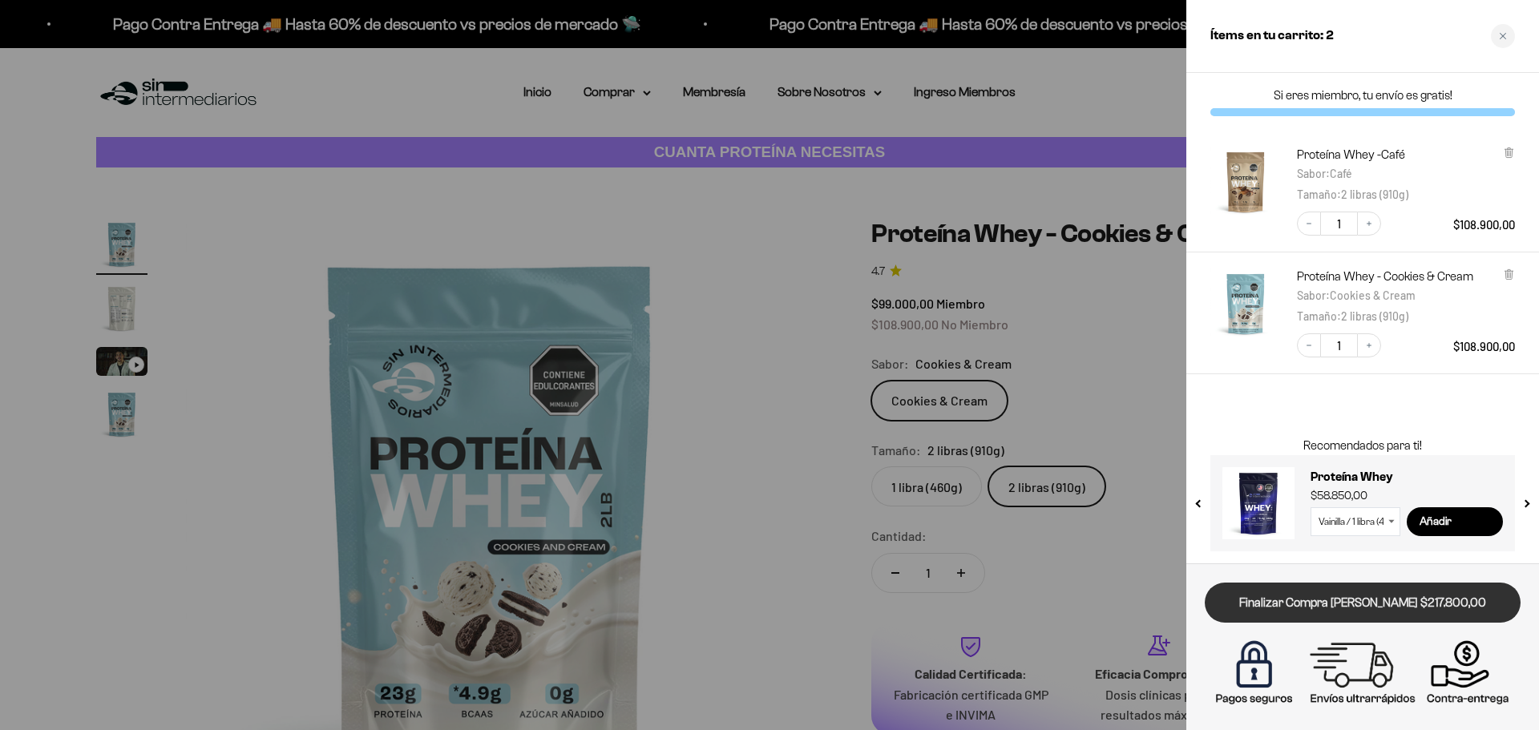
click at [1425, 612] on link "Finalizar Compra [PERSON_NAME] $217.800,00" at bounding box center [1363, 603] width 316 height 41
